Goal: Find contact information: Find contact information

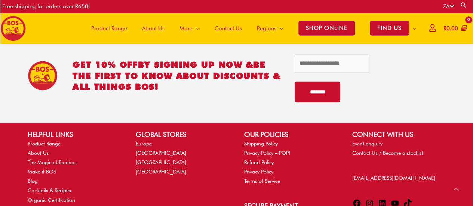
scroll to position [475, 0]
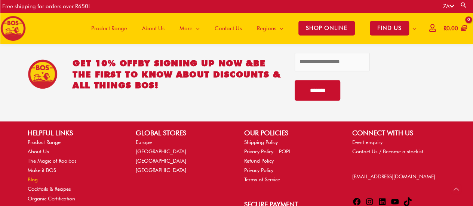
click at [33, 176] on link "Blog" at bounding box center [33, 179] width 10 height 6
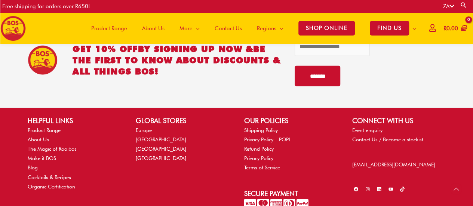
scroll to position [962, 0]
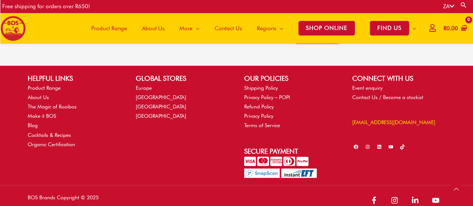
click at [361, 119] on link "[EMAIL_ADDRESS][DOMAIN_NAME]" at bounding box center [393, 122] width 83 height 6
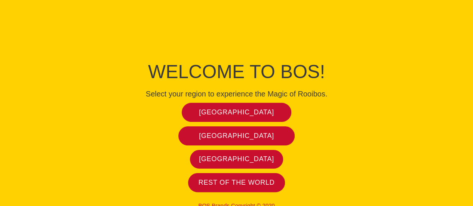
scroll to position [12, 0]
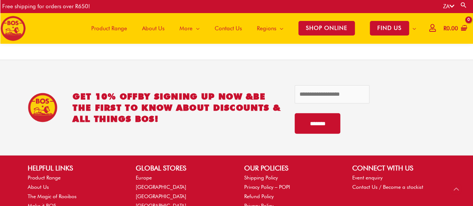
scroll to position [954, 0]
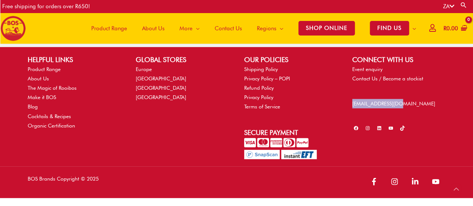
click at [345, 114] on div "CONNECT WITH US Event enquiry Contact Us / Become a stockist info@bosbrands.com…" at bounding box center [399, 94] width 108 height 78
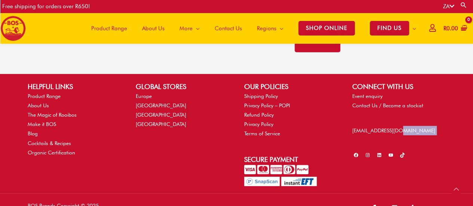
drag, startPoint x: 357, startPoint y: 113, endPoint x: 417, endPoint y: 95, distance: 61.7
click at [417, 95] on div "HELPFUL LINKS Product Range About Us The Magic of Rooibos Make it BOS Blog Cock…" at bounding box center [236, 134] width 473 height 120
click at [399, 102] on link "Contact Us / Become a stockist" at bounding box center [387, 105] width 71 height 6
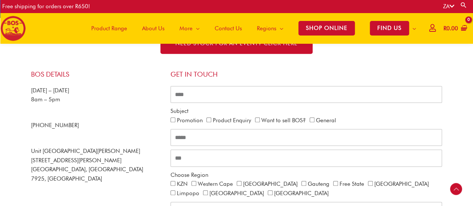
scroll to position [165, 0]
click at [399, 107] on div "Subject Promotion Product Enquiry Want to sell BOS? General" at bounding box center [307, 116] width 276 height 19
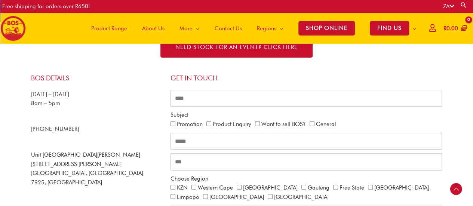
scroll to position [162, 0]
